Goal: Information Seeking & Learning: Learn about a topic

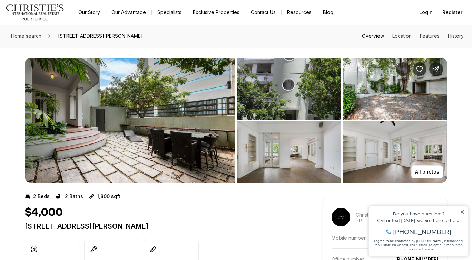
click at [370, 34] on link "Overview" at bounding box center [373, 36] width 22 height 6
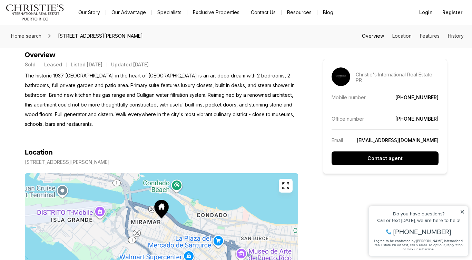
scroll to position [284, 0]
click at [459, 37] on link "History" at bounding box center [456, 36] width 16 height 6
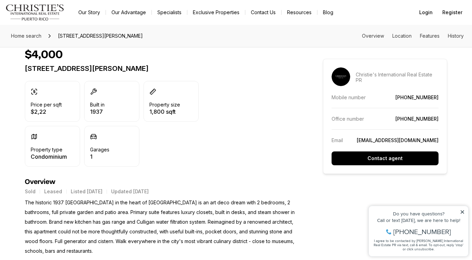
scroll to position [157, 0]
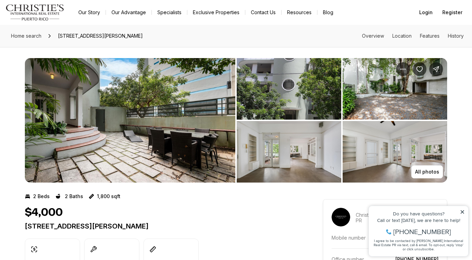
click at [466, 154] on div "All photos" at bounding box center [236, 114] width 472 height 135
click at [461, 212] on icon at bounding box center [462, 211] width 5 height 5
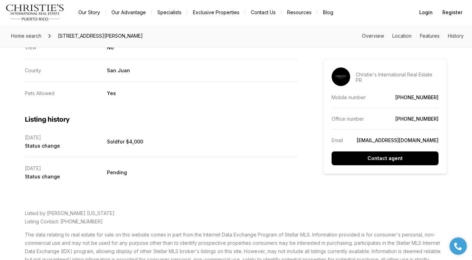
scroll to position [1150, 0]
